Goal: Information Seeking & Learning: Learn about a topic

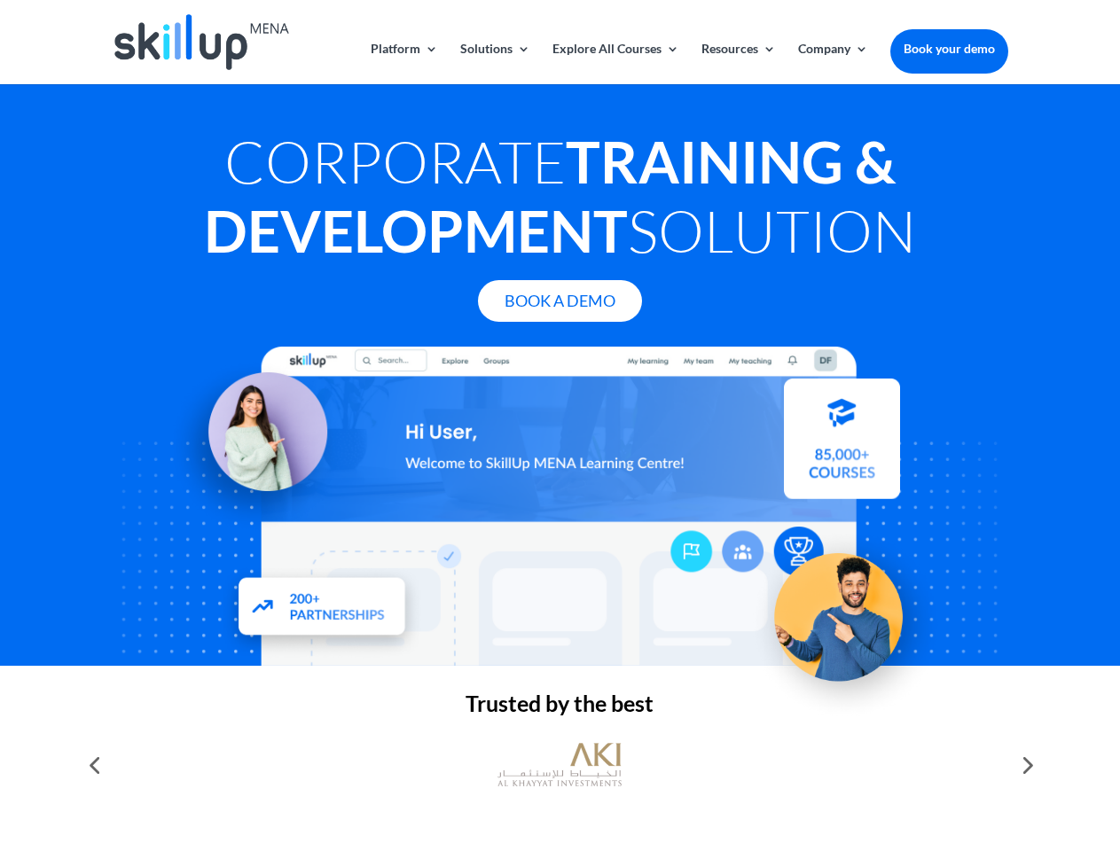
click at [559, 426] on div at bounding box center [559, 506] width 895 height 319
click at [494, 63] on link "Solutions" at bounding box center [495, 64] width 70 height 42
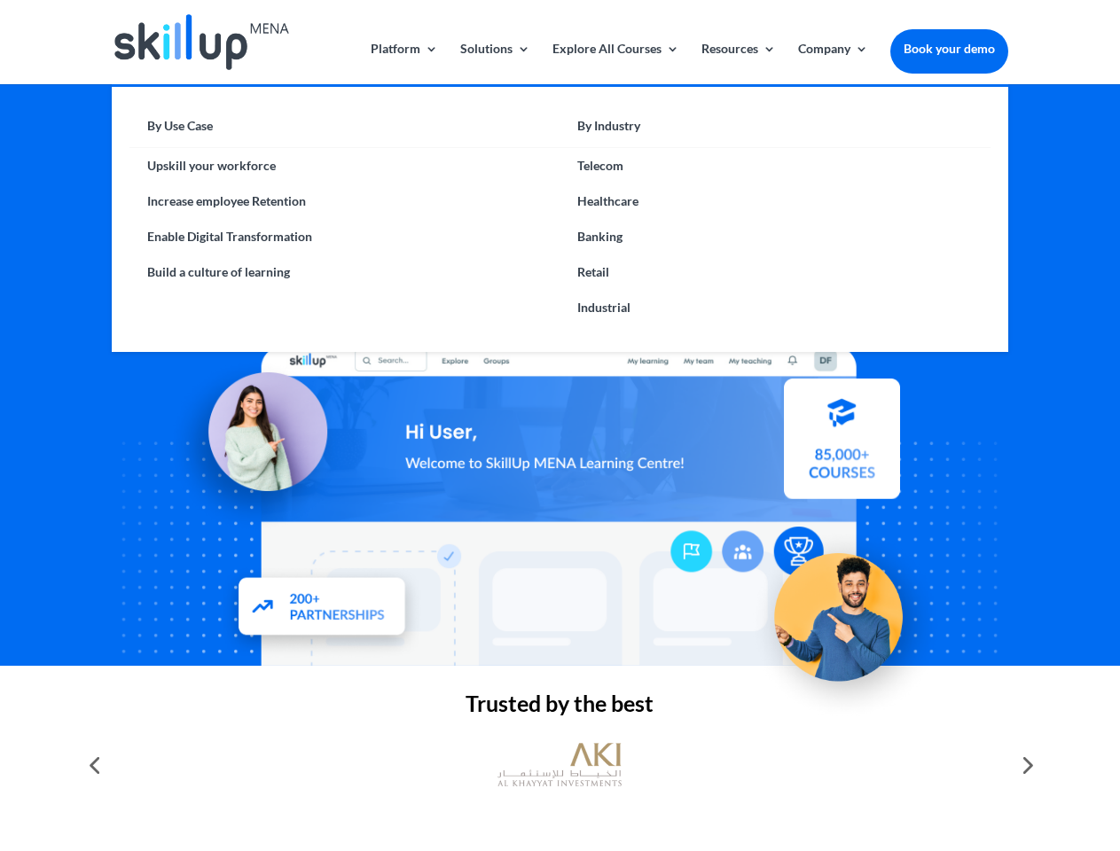
click at [614, 63] on link "Explore All Courses" at bounding box center [615, 64] width 127 height 42
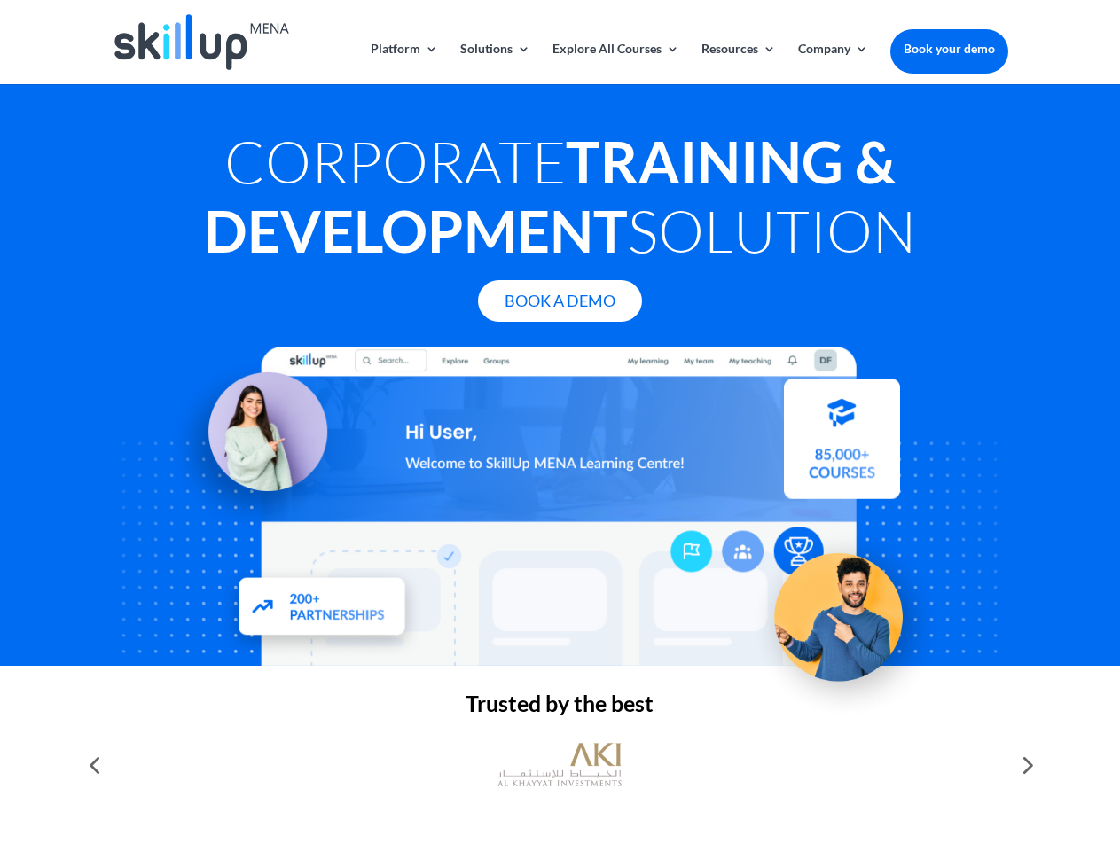
click at [737, 63] on link "Resources" at bounding box center [738, 64] width 74 height 42
click at [832, 63] on link "Company" at bounding box center [833, 64] width 70 height 42
click at [559, 765] on img at bounding box center [559, 765] width 124 height 62
